Goal: Transaction & Acquisition: Purchase product/service

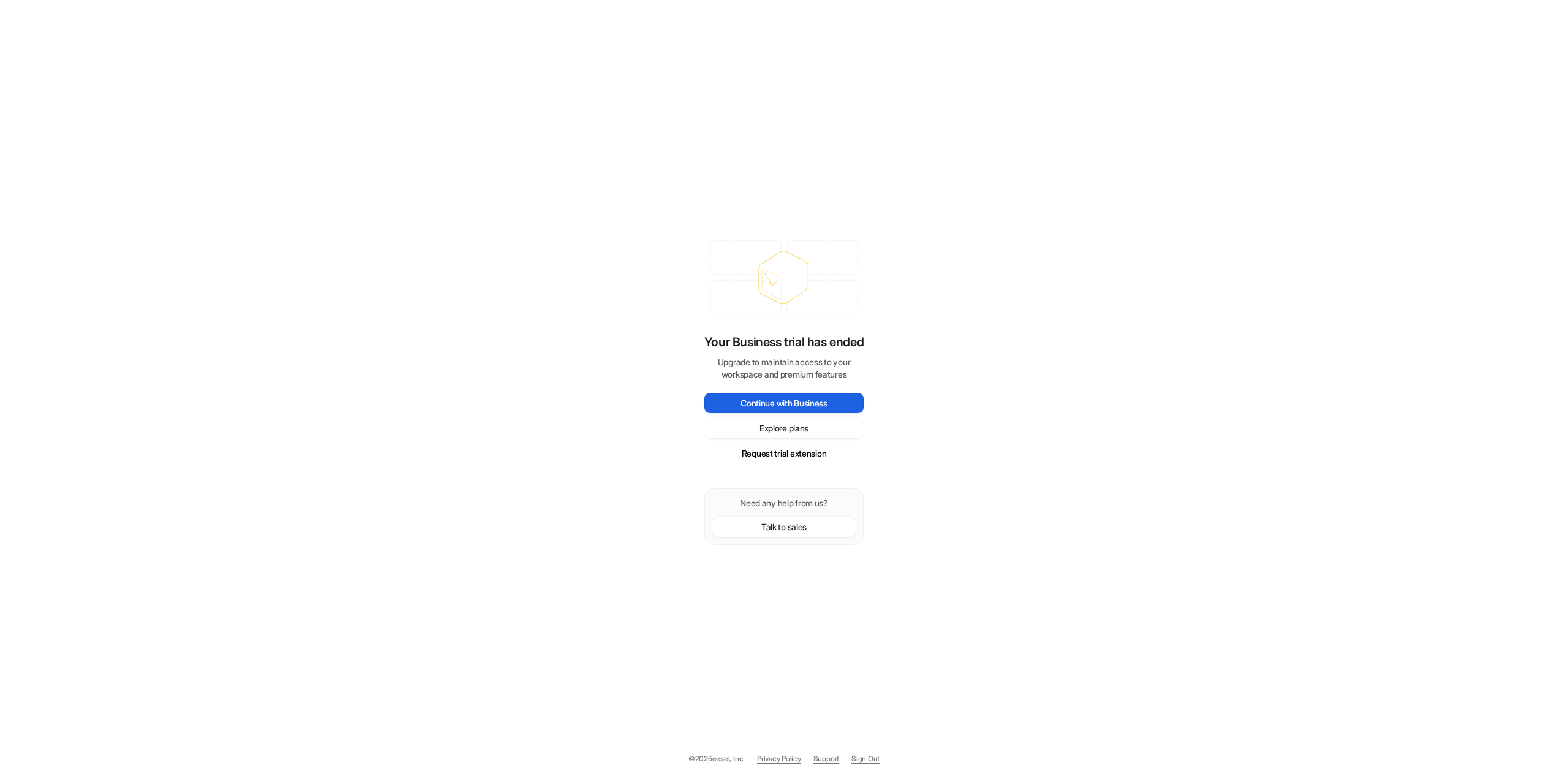
click at [781, 402] on button "Continue with Business" at bounding box center [784, 402] width 160 height 20
click at [812, 459] on button "Request trial extension" at bounding box center [784, 452] width 160 height 20
click at [788, 427] on button "Explore plans" at bounding box center [784, 427] width 160 height 20
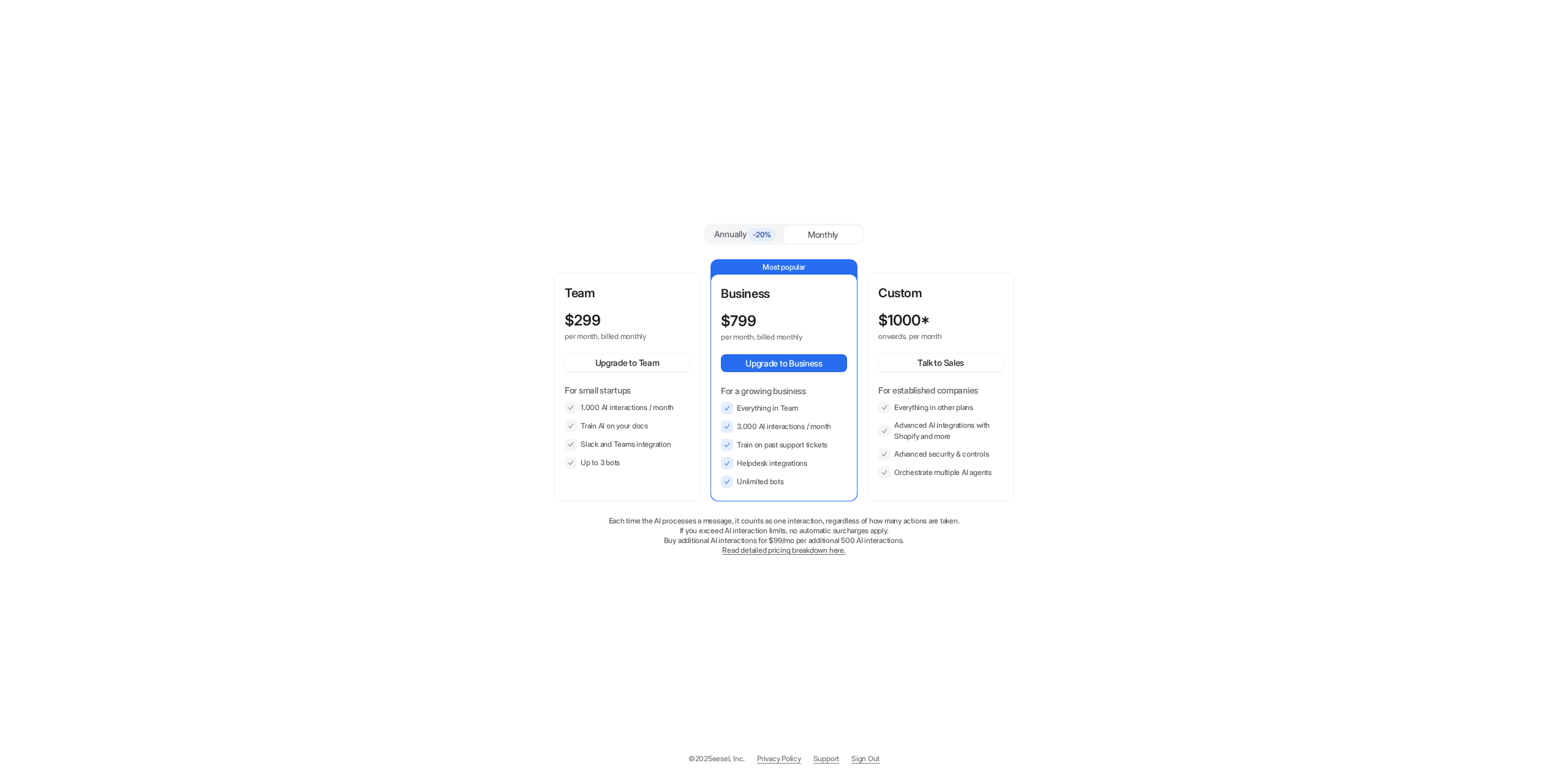
click at [616, 287] on p "Team" at bounding box center [627, 293] width 125 height 19
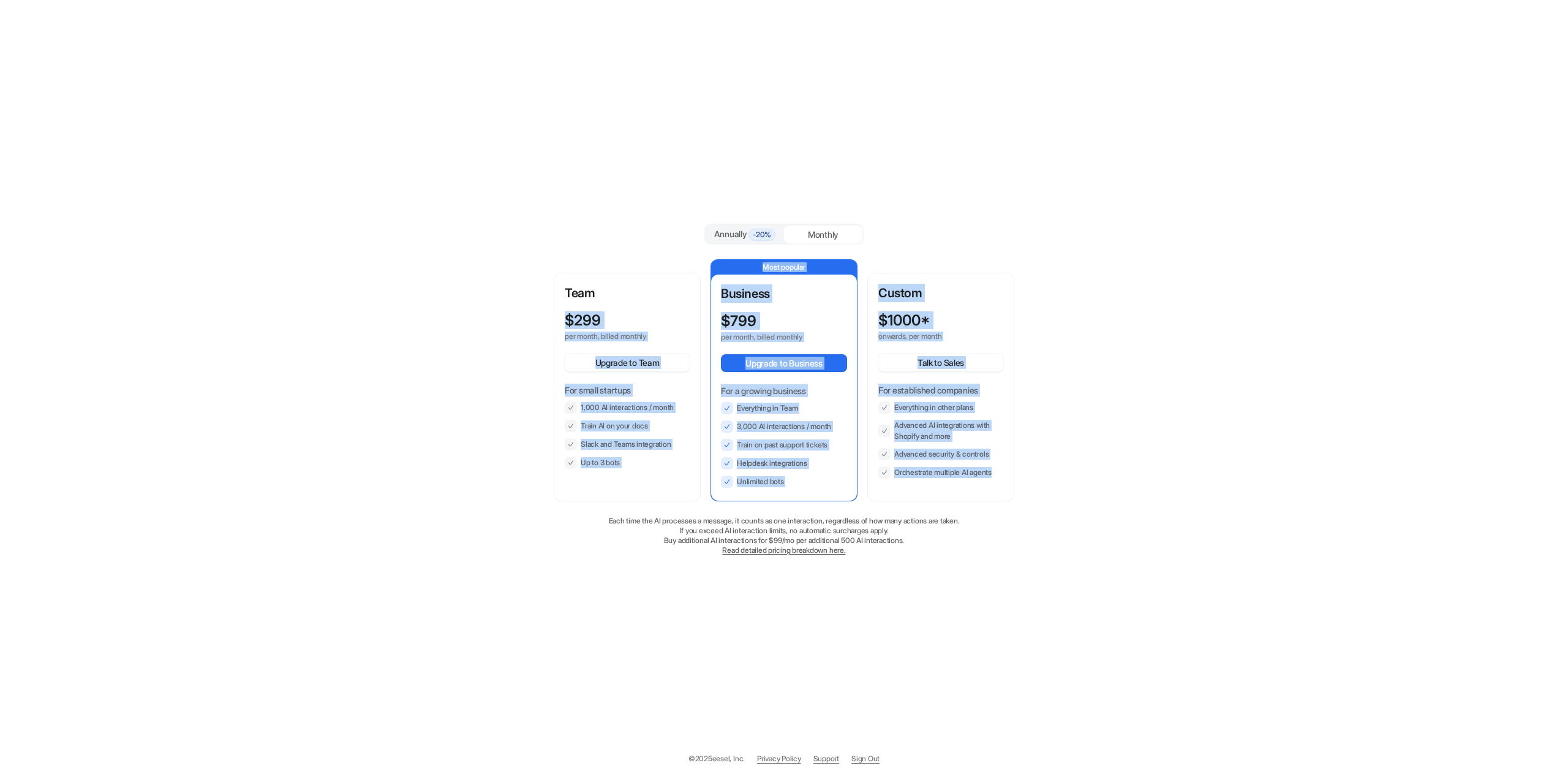
drag, startPoint x: 564, startPoint y: 317, endPoint x: 996, endPoint y: 493, distance: 466.5
click at [996, 493] on div "Team $ 299 per month, billed monthly Upgrade to Team For small startups 1,000 A…" at bounding box center [784, 380] width 460 height 242
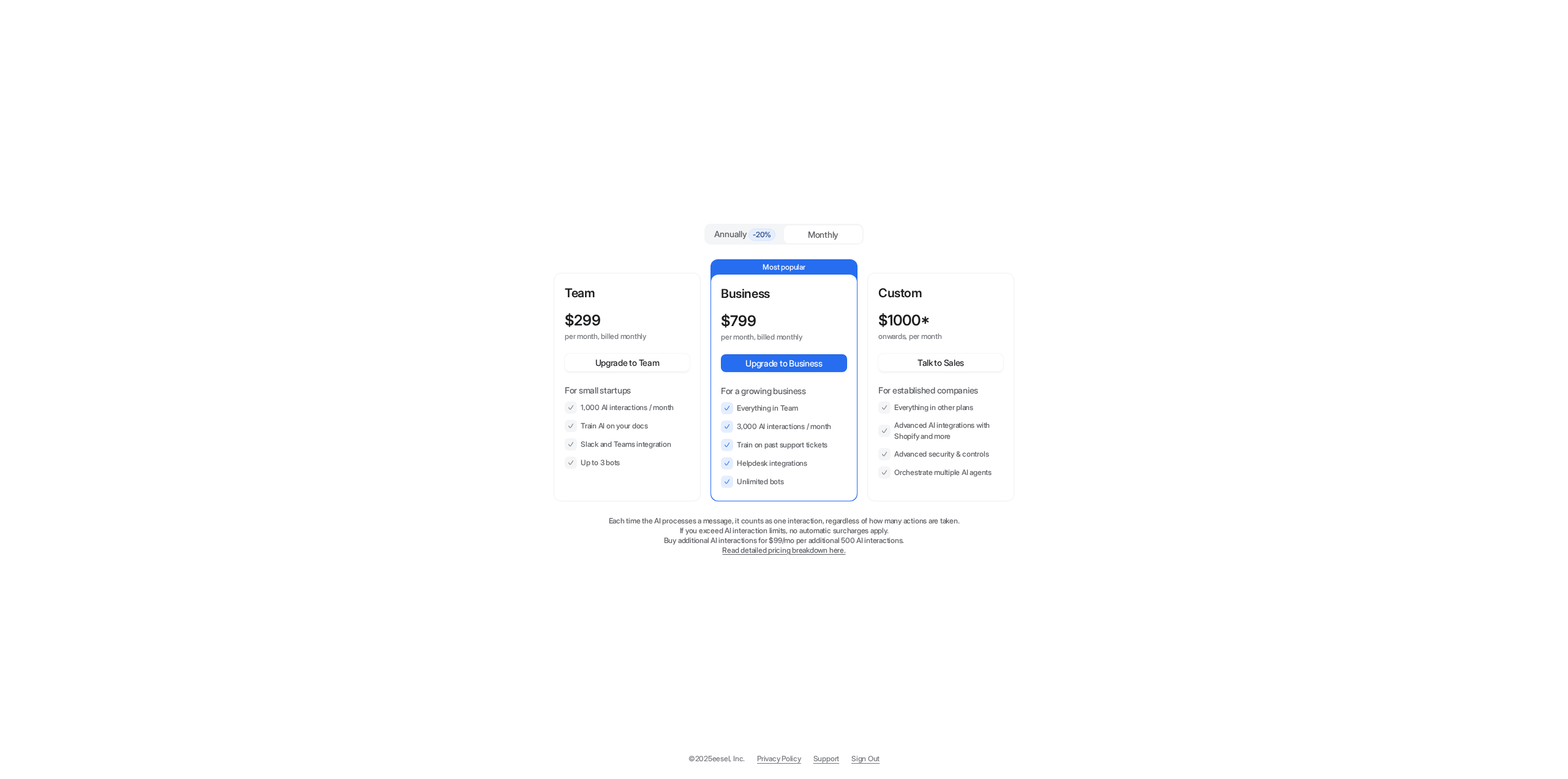
click at [446, 220] on div "Annually -20% Monthly Team $ 299 per month, billed monthly Upgrade to Team For …" at bounding box center [784, 390] width 1568 height 779
click at [830, 311] on div "Business $ 799 per month, billed monthly Upgrade to Business For a growing busi…" at bounding box center [784, 386] width 127 height 203
click at [772, 239] on span "-20%" at bounding box center [761, 234] width 27 height 12
click at [800, 229] on div "Monthly" at bounding box center [823, 235] width 78 height 18
click at [789, 320] on div "$ 799" at bounding box center [772, 320] width 104 height 17
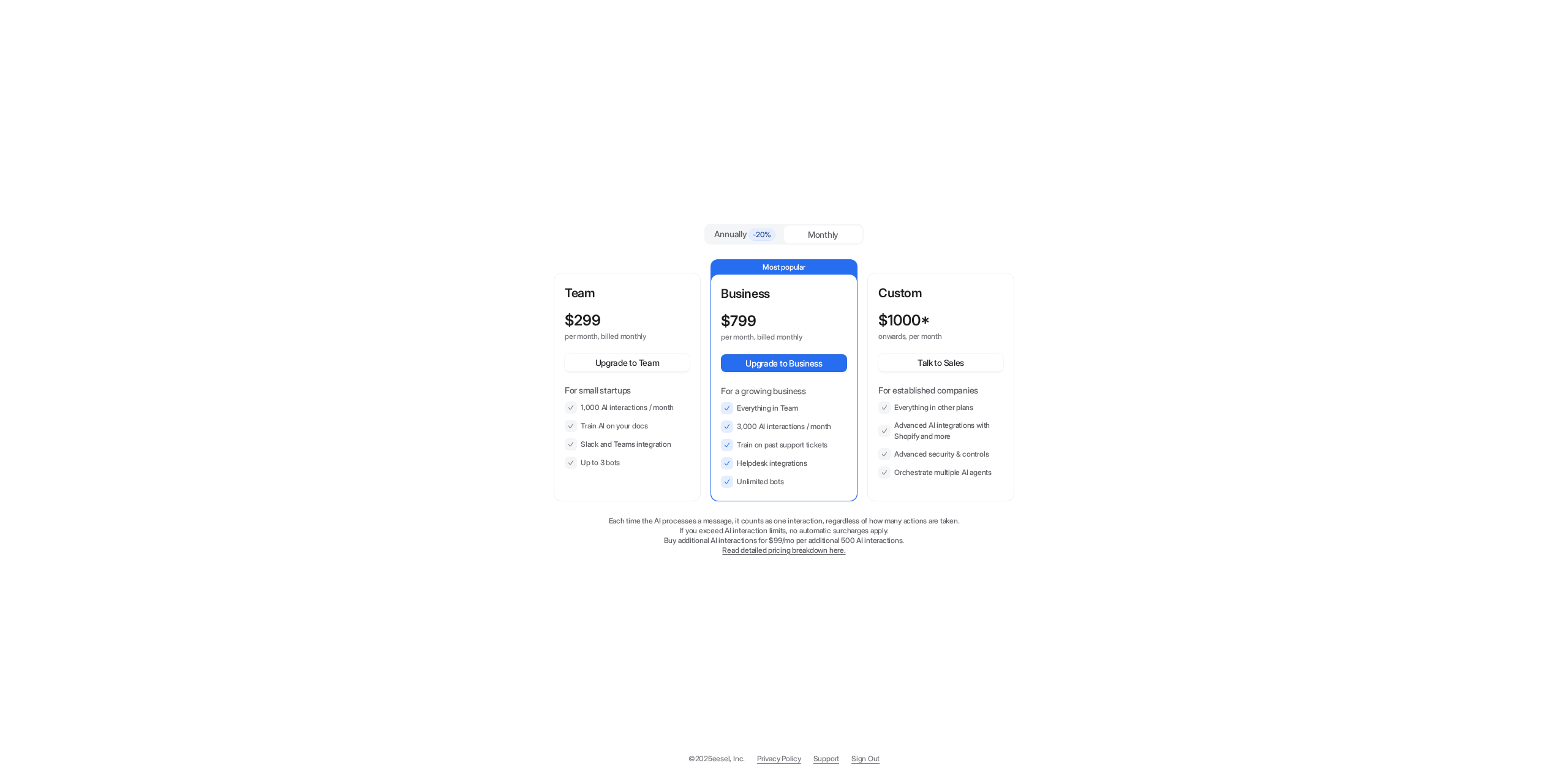
click at [826, 314] on div "$ 799 per month, billed monthly" at bounding box center [784, 327] width 127 height 29
click at [792, 366] on button "Upgrade to Business" at bounding box center [784, 363] width 127 height 18
